Goal: Entertainment & Leisure: Consume media (video, audio)

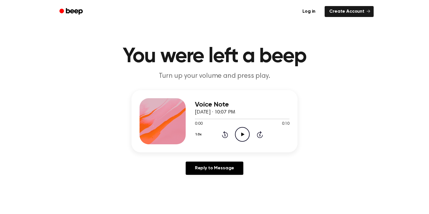
click at [244, 131] on icon "Play Audio" at bounding box center [242, 134] width 15 height 15
click at [245, 130] on icon "Pause Audio" at bounding box center [242, 134] width 15 height 15
drag, startPoint x: 238, startPoint y: 133, endPoint x: 241, endPoint y: 135, distance: 3.5
click at [241, 135] on icon "Play Audio" at bounding box center [242, 134] width 15 height 15
click at [246, 135] on icon "Play Audio" at bounding box center [242, 134] width 15 height 15
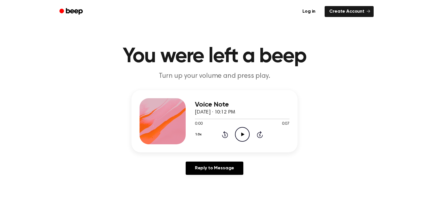
click at [249, 130] on icon "Play Audio" at bounding box center [242, 134] width 15 height 15
drag, startPoint x: 254, startPoint y: 126, endPoint x: 246, endPoint y: 129, distance: 8.6
click at [247, 128] on div "Voice Note September 25, 2025 · 10:13 PM 0:00 0:08 Your browser does not suppor…" at bounding box center [242, 121] width 95 height 46
click at [243, 130] on icon "Play Audio" at bounding box center [242, 134] width 15 height 15
click at [243, 132] on icon "Play Audio" at bounding box center [242, 134] width 15 height 15
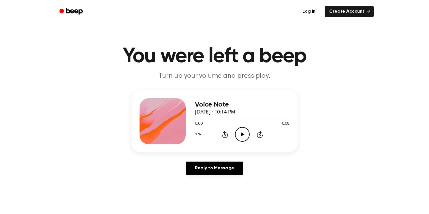
click at [237, 134] on icon "Play Audio" at bounding box center [242, 134] width 15 height 15
click at [237, 130] on circle at bounding box center [242, 135] width 14 height 14
click at [242, 130] on icon "Play Audio" at bounding box center [242, 134] width 15 height 15
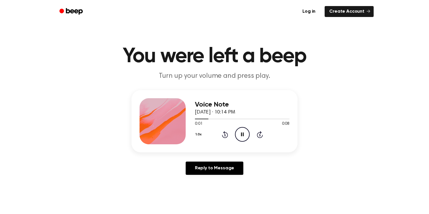
click at [242, 130] on icon "Pause Audio" at bounding box center [242, 134] width 15 height 15
click at [242, 131] on icon "Play Audio" at bounding box center [242, 134] width 15 height 15
click at [242, 131] on icon "Pause Audio" at bounding box center [242, 134] width 15 height 15
click at [242, 131] on icon "Play Audio" at bounding box center [242, 134] width 15 height 15
click at [242, 131] on icon "Pause Audio" at bounding box center [242, 134] width 15 height 15
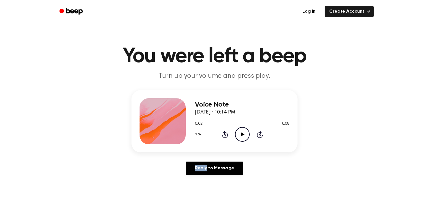
click at [242, 131] on icon "Play Audio" at bounding box center [242, 134] width 15 height 15
click at [242, 131] on icon "Pause Audio" at bounding box center [242, 134] width 15 height 15
click at [242, 131] on icon "Play Audio" at bounding box center [242, 134] width 15 height 15
click at [242, 131] on icon "Pause Audio" at bounding box center [242, 134] width 15 height 15
click at [242, 131] on icon "Play Audio" at bounding box center [242, 134] width 15 height 15
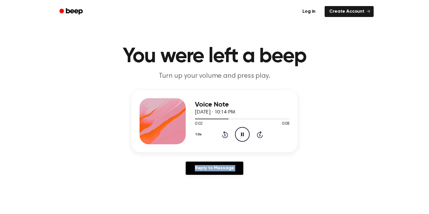
click at [242, 131] on icon "Pause Audio" at bounding box center [242, 134] width 15 height 15
click at [242, 131] on icon "Play Audio" at bounding box center [242, 134] width 15 height 15
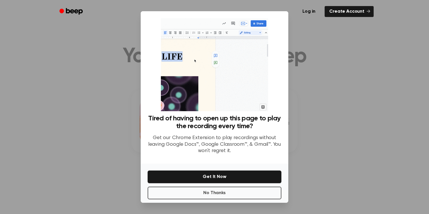
click at [242, 131] on div "Tired of having to open up this page to play the recording every time? Get our …" at bounding box center [215, 137] width 134 height 44
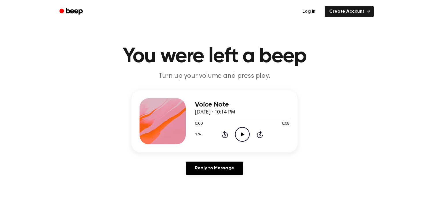
click at [236, 137] on icon "Play Audio" at bounding box center [242, 134] width 15 height 15
click at [239, 137] on icon "Play Audio" at bounding box center [242, 134] width 15 height 15
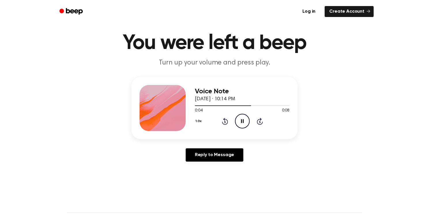
scroll to position [14, 0]
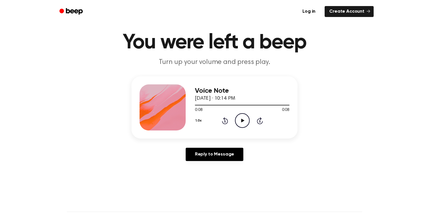
click at [244, 120] on icon "Play Audio" at bounding box center [242, 120] width 15 height 15
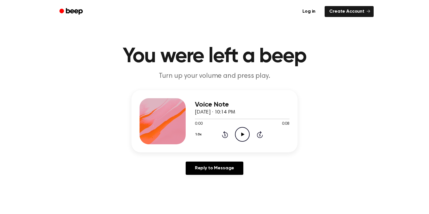
click at [239, 128] on circle at bounding box center [242, 135] width 14 height 14
drag, startPoint x: 245, startPoint y: 132, endPoint x: 242, endPoint y: 132, distance: 2.9
click at [242, 132] on icon "Pause Audio" at bounding box center [242, 134] width 15 height 15
click at [240, 134] on icon "Play Audio" at bounding box center [242, 134] width 15 height 15
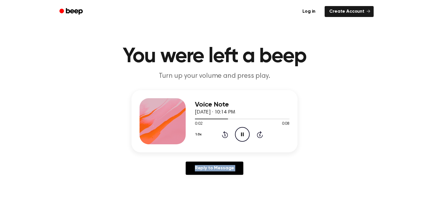
click at [240, 134] on icon "Pause Audio" at bounding box center [242, 134] width 15 height 15
click at [241, 134] on icon "Play Audio" at bounding box center [242, 134] width 15 height 15
click at [242, 133] on icon at bounding box center [242, 135] width 3 height 4
click at [240, 134] on icon "Pause Audio" at bounding box center [242, 134] width 15 height 15
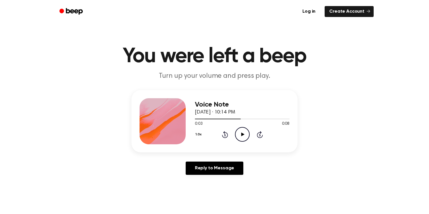
click at [240, 133] on icon "Play Audio" at bounding box center [242, 134] width 15 height 15
click at [240, 133] on icon "Pause Audio" at bounding box center [242, 134] width 15 height 15
click at [240, 133] on icon "Play Audio" at bounding box center [242, 134] width 15 height 15
click at [240, 133] on icon "Pause Audio" at bounding box center [242, 134] width 15 height 15
click at [240, 133] on icon "Play Audio" at bounding box center [242, 134] width 15 height 15
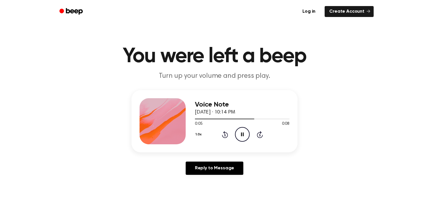
click at [240, 133] on icon "Pause Audio" at bounding box center [242, 134] width 15 height 15
click at [240, 133] on icon "Play Audio" at bounding box center [242, 134] width 15 height 15
click at [240, 133] on icon "Pause Audio" at bounding box center [242, 134] width 15 height 15
click at [240, 133] on icon "Play Audio" at bounding box center [242, 134] width 15 height 15
click at [240, 133] on icon "Pause Audio" at bounding box center [242, 134] width 15 height 15
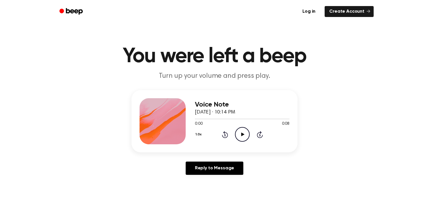
click at [237, 137] on icon "Play Audio" at bounding box center [242, 134] width 15 height 15
click at [240, 133] on icon "Play Audio" at bounding box center [242, 134] width 15 height 15
click at [243, 136] on icon "Play Audio" at bounding box center [242, 134] width 15 height 15
click at [239, 130] on icon "Play Audio" at bounding box center [242, 134] width 15 height 15
click at [240, 131] on icon "Pause Audio" at bounding box center [242, 134] width 15 height 15
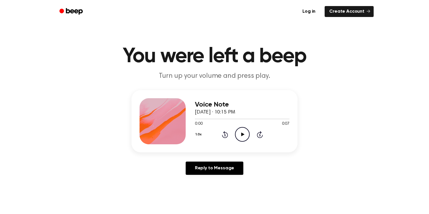
click at [240, 136] on icon "Play Audio" at bounding box center [242, 134] width 15 height 15
click at [243, 134] on icon at bounding box center [242, 135] width 3 height 4
click at [243, 133] on icon "Play Audio" at bounding box center [242, 134] width 15 height 15
click at [243, 138] on icon "Play Audio" at bounding box center [242, 134] width 15 height 15
click at [248, 137] on icon "Play Audio" at bounding box center [242, 134] width 15 height 15
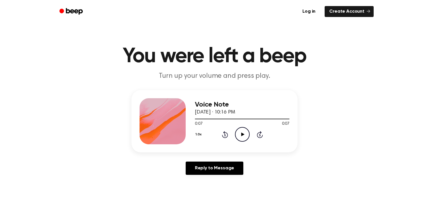
click at [241, 136] on icon "Play Audio" at bounding box center [242, 134] width 15 height 15
click at [244, 137] on icon "Play Audio" at bounding box center [242, 134] width 15 height 15
click at [244, 138] on icon "Play Audio" at bounding box center [242, 134] width 15 height 15
click at [255, 140] on div "1.0x Rewind 5 seconds Play Audio Skip 5 seconds" at bounding box center [242, 134] width 95 height 15
click at [242, 134] on icon at bounding box center [242, 135] width 3 height 4
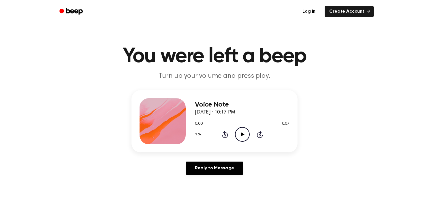
click at [239, 142] on icon "Play Audio" at bounding box center [242, 134] width 15 height 15
click at [244, 132] on icon "Play Audio" at bounding box center [242, 134] width 15 height 15
click at [241, 132] on icon "Play Audio" at bounding box center [242, 134] width 15 height 15
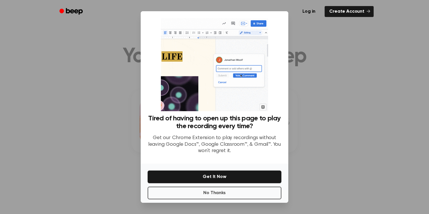
click at [303, 118] on div at bounding box center [214, 107] width 429 height 214
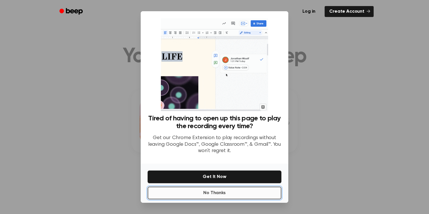
click at [169, 193] on button "No Thanks" at bounding box center [215, 193] width 134 height 13
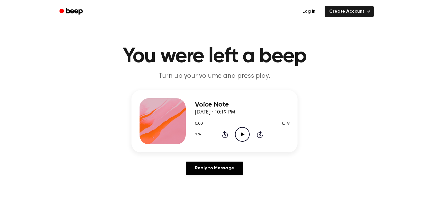
click at [241, 137] on icon "Play Audio" at bounding box center [242, 134] width 15 height 15
click at [241, 141] on icon "Play Audio" at bounding box center [242, 134] width 15 height 15
